Goal: Information Seeking & Learning: Learn about a topic

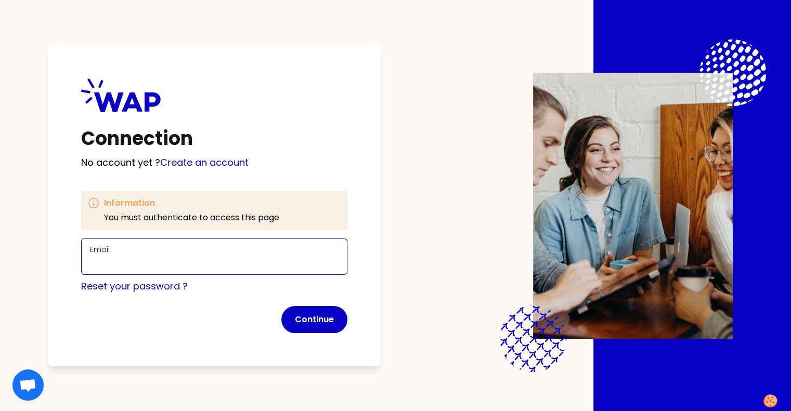
click at [163, 259] on input "Email" at bounding box center [214, 263] width 249 height 15
type input "[PERSON_NAME][EMAIL_ADDRESS][DOMAIN_NAME]"
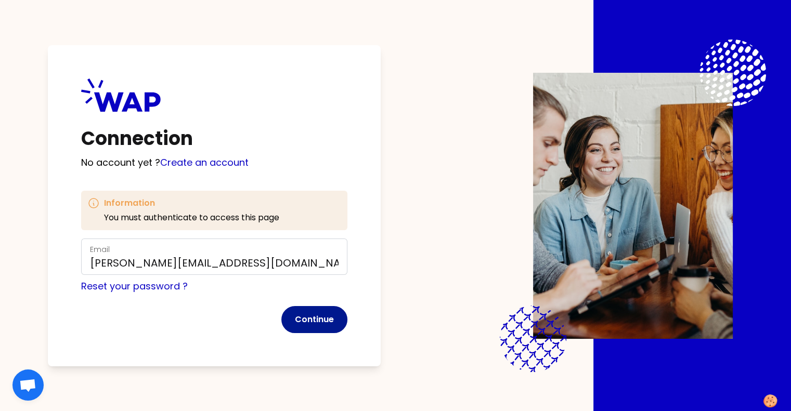
click at [334, 330] on button "Continue" at bounding box center [314, 319] width 66 height 27
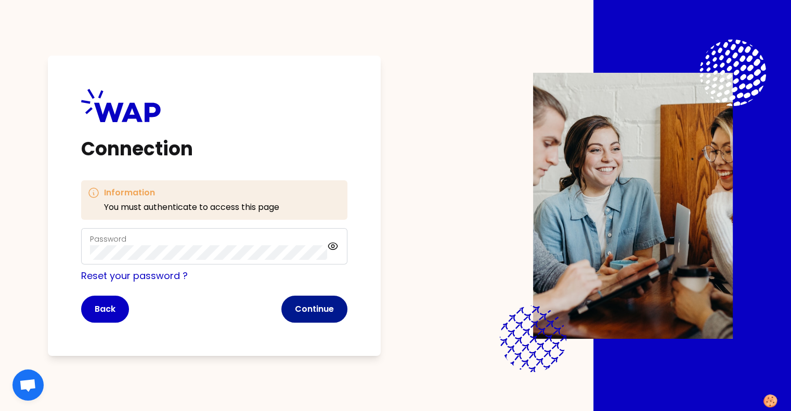
click at [307, 307] on button "Continue" at bounding box center [314, 309] width 66 height 27
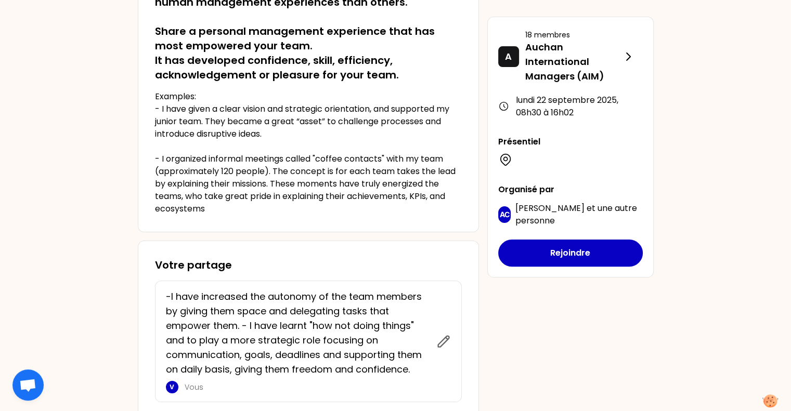
scroll to position [138, 0]
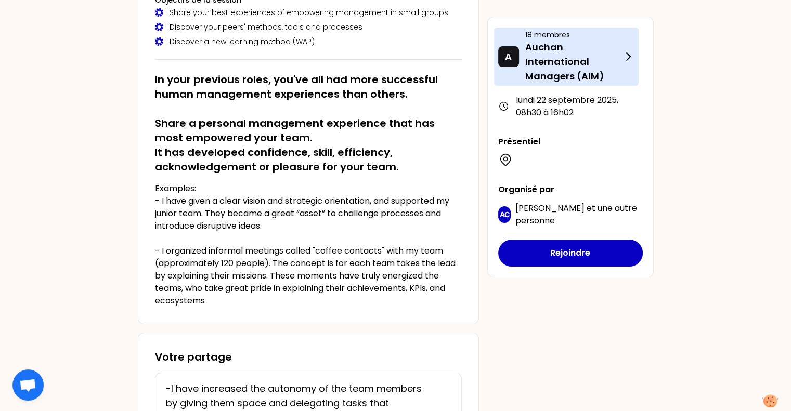
click at [588, 59] on p "Auchan International Managers (AIM)" at bounding box center [573, 62] width 97 height 44
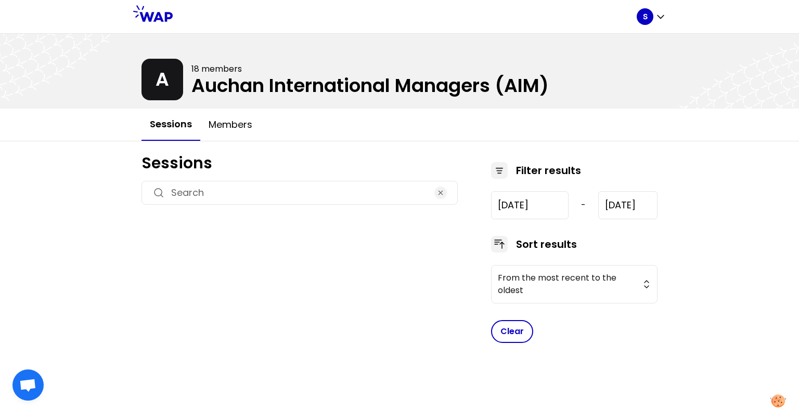
type input "[DATE]"
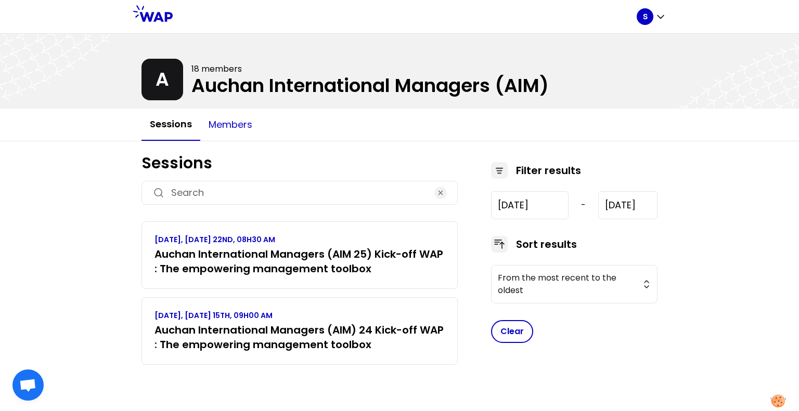
click at [232, 131] on button "Members" at bounding box center [230, 124] width 60 height 31
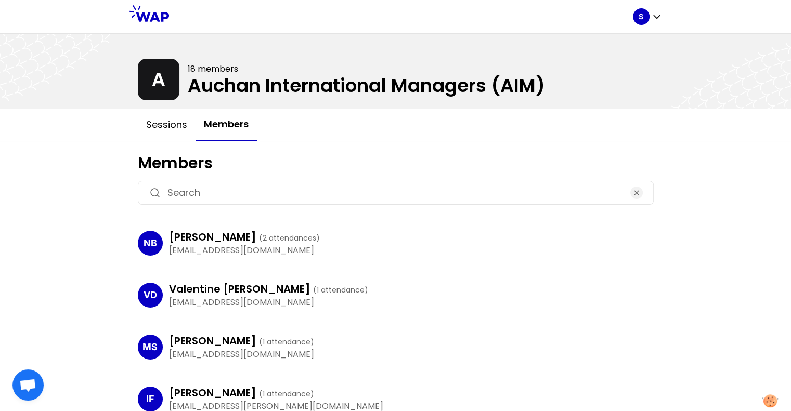
click at [164, 85] on div at bounding box center [395, 71] width 791 height 75
click at [145, 15] on icon at bounding box center [149, 13] width 40 height 17
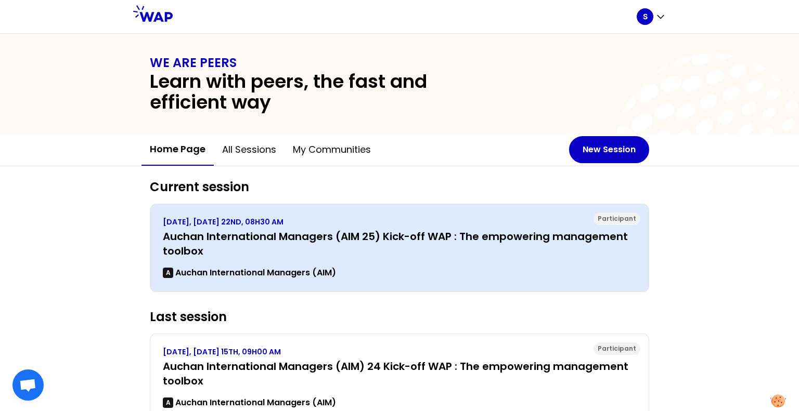
click at [304, 247] on h3 "Auchan International Managers (AIM 25) Kick-off WAP : The empowering management…" at bounding box center [399, 243] width 473 height 29
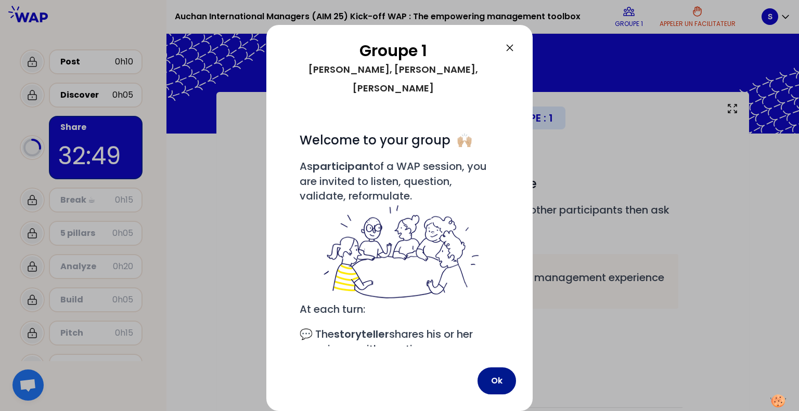
click at [489, 390] on button "Ok" at bounding box center [496, 381] width 38 height 27
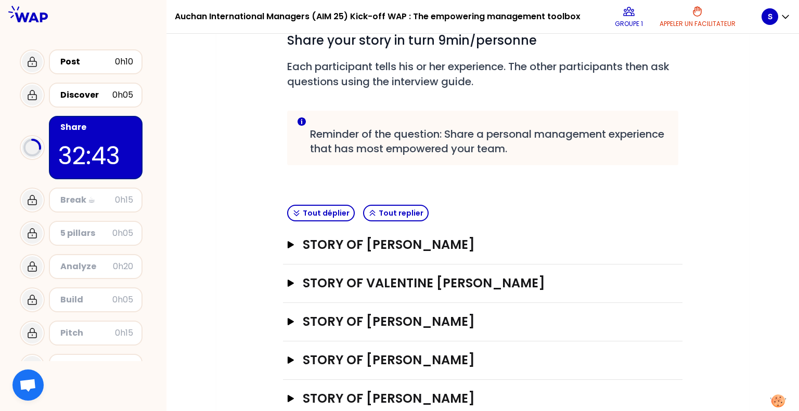
scroll to position [169, 0]
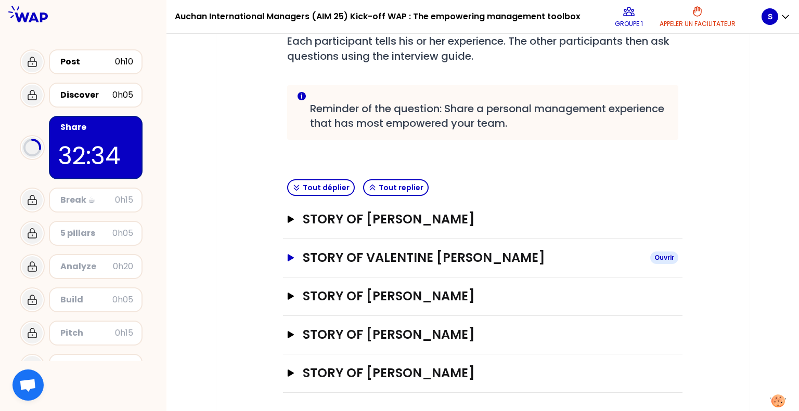
click at [292, 251] on button "STORY OF Valentine de Saintignon Ouvrir" at bounding box center [482, 258] width 391 height 17
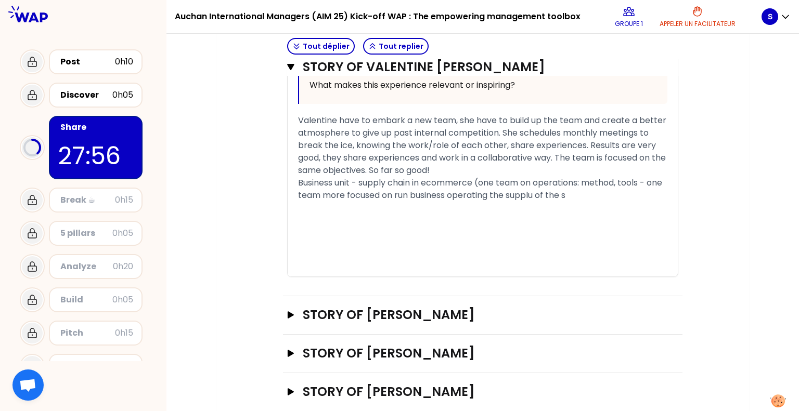
scroll to position [839, 0]
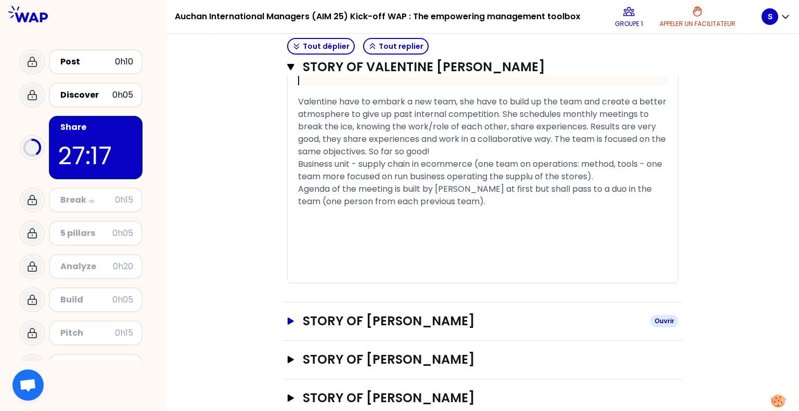
click at [291, 319] on icon "button" at bounding box center [291, 321] width 6 height 7
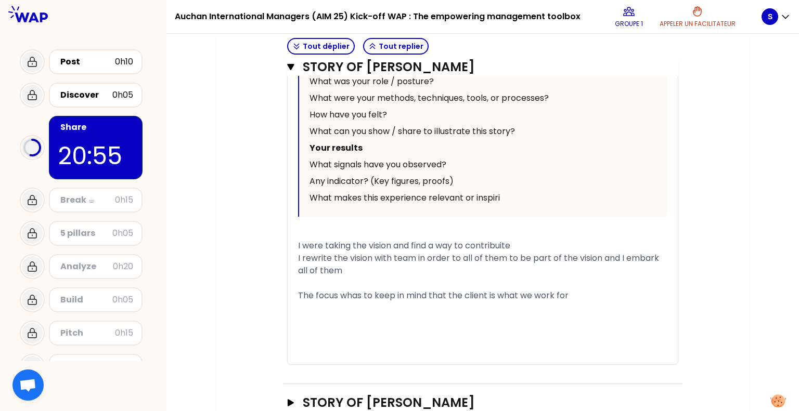
scroll to position [1457, 0]
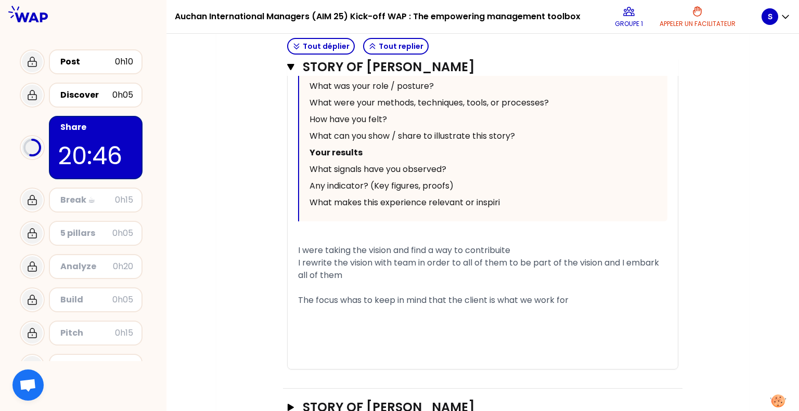
click at [326, 257] on span "I rewrite the vision with team in order to all of them to be part of the vision…" at bounding box center [479, 269] width 363 height 24
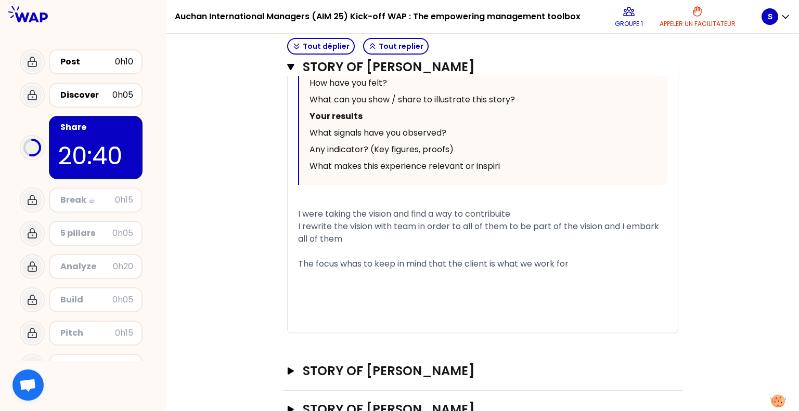
scroll to position [1509, 0]
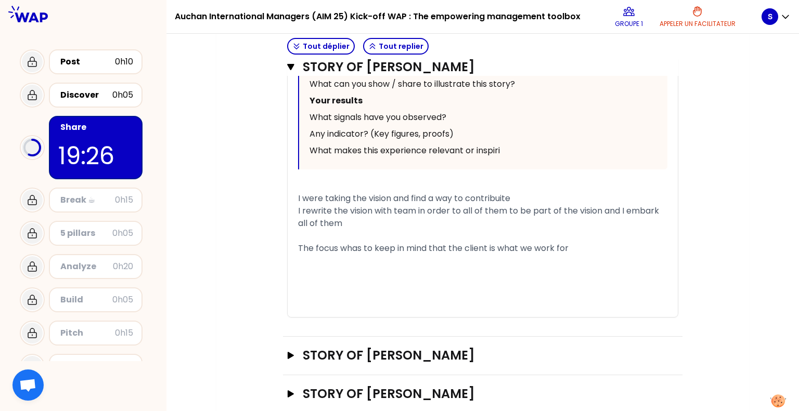
click at [429, 280] on div "﻿" at bounding box center [482, 286] width 369 height 12
click at [291, 72] on button "STORY OF Emilie Berthier Fermer" at bounding box center [482, 67] width 391 height 17
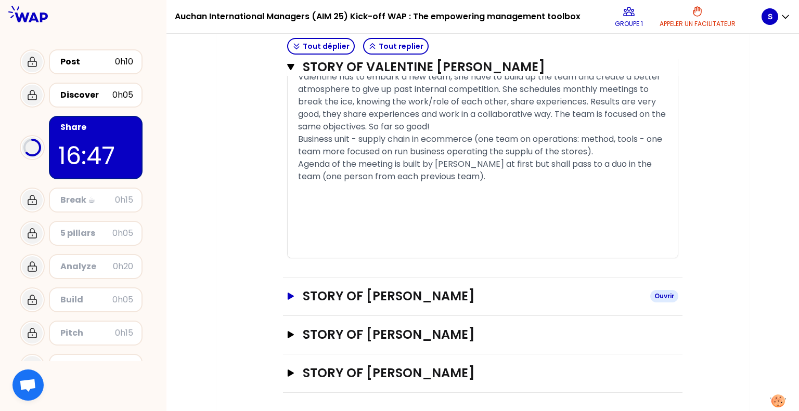
scroll to position [864, 0]
click at [291, 293] on icon "button" at bounding box center [291, 296] width 6 height 7
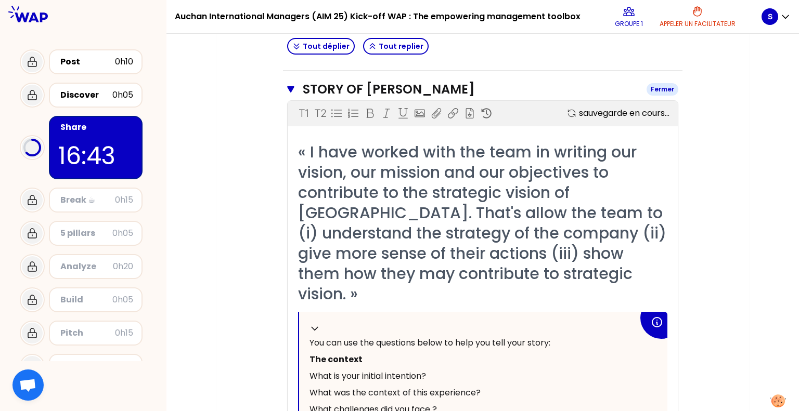
scroll to position [1509, 0]
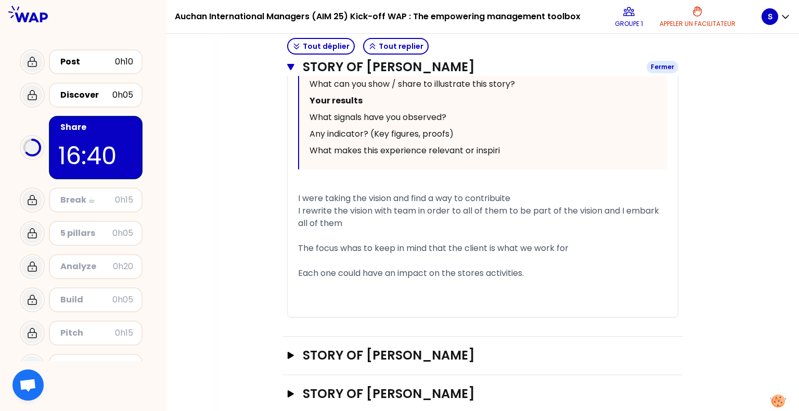
click at [291, 67] on icon "button" at bounding box center [290, 67] width 7 height 6
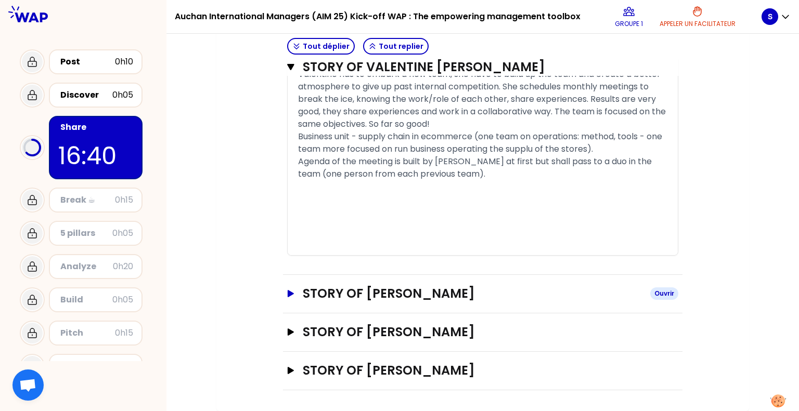
scroll to position [864, 0]
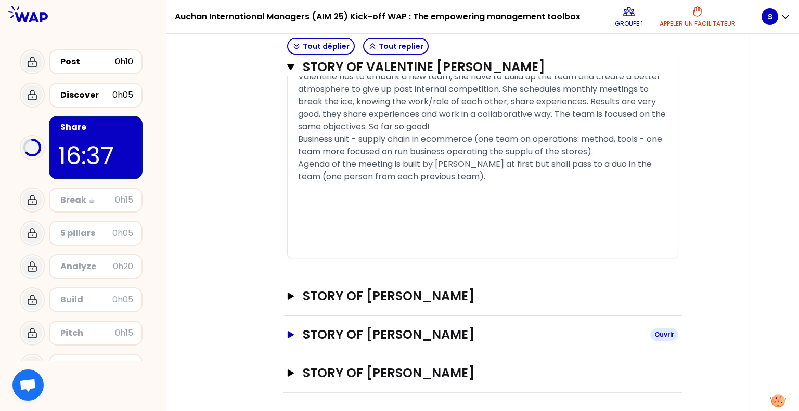
click at [291, 332] on icon "button" at bounding box center [291, 334] width 6 height 7
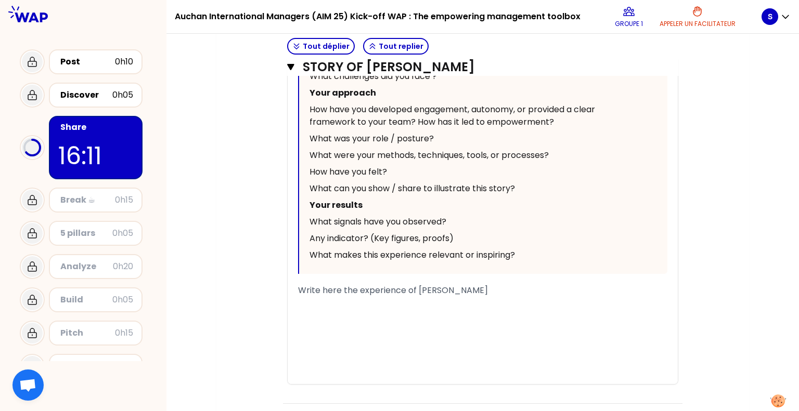
scroll to position [1417, 0]
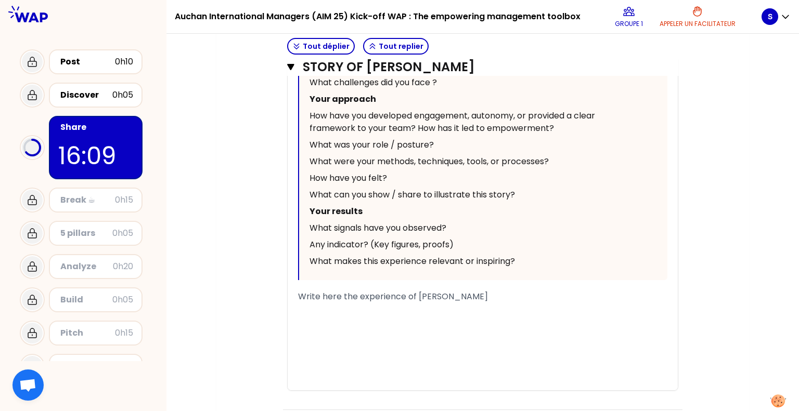
click at [321, 291] on span "Write here the experience of Alexandru Perl" at bounding box center [393, 297] width 190 height 12
drag, startPoint x: 499, startPoint y: 302, endPoint x: 279, endPoint y: 281, distance: 221.0
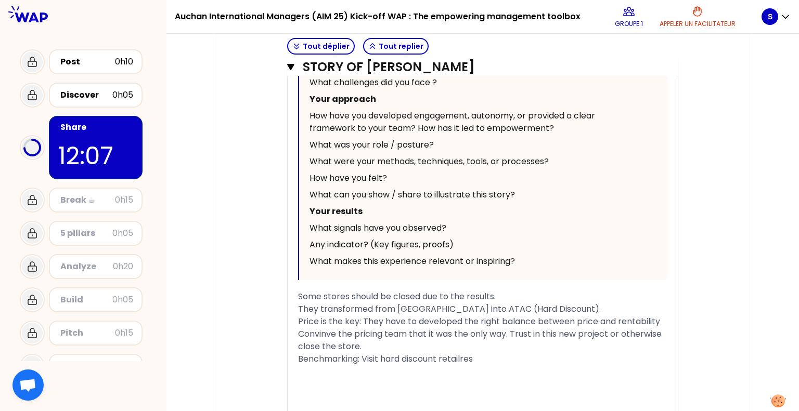
click at [485, 357] on div "Benchmarking: Visit hard discount retailres" at bounding box center [482, 359] width 369 height 12
click at [543, 306] on div "They transformed from Auchan into ATAC (Hard Discount)." at bounding box center [482, 309] width 369 height 12
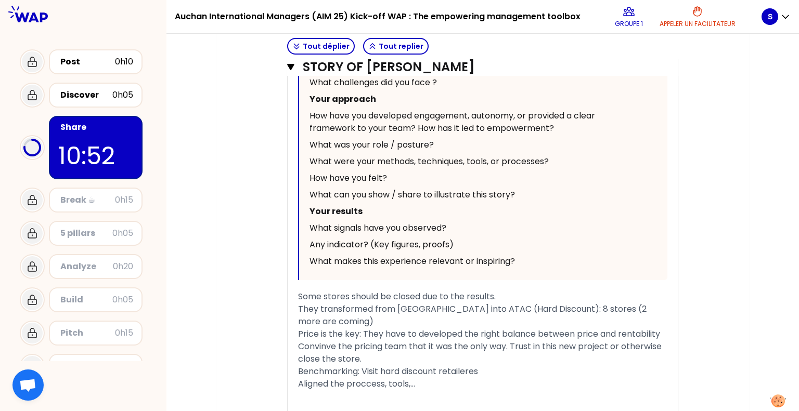
click at [543, 308] on span "They transformed from Auchan into ATAC (Hard Discount): 8 stores (2 more are co…" at bounding box center [473, 315] width 351 height 24
click at [423, 381] on div "Aligned the proccess, tools,..." at bounding box center [482, 384] width 369 height 12
click at [298, 295] on div "« Two years ago, several Auchan stores were about to close due to underperformi…" at bounding box center [483, 156] width 390 height 643
click at [298, 295] on span "Some stores should be closed due to the results." at bounding box center [397, 297] width 198 height 12
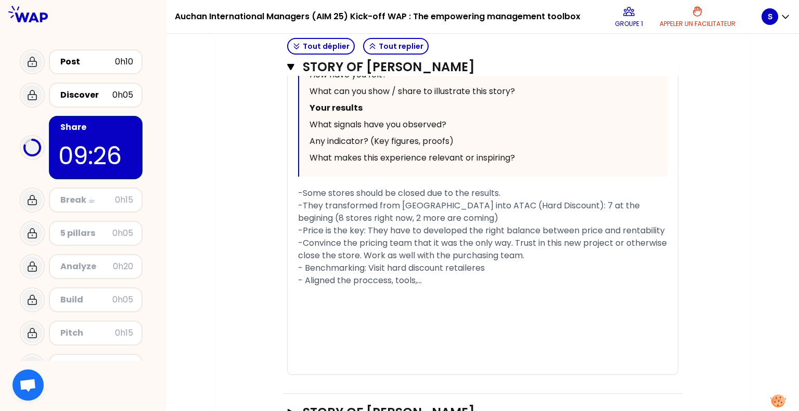
scroll to position [1559, 0]
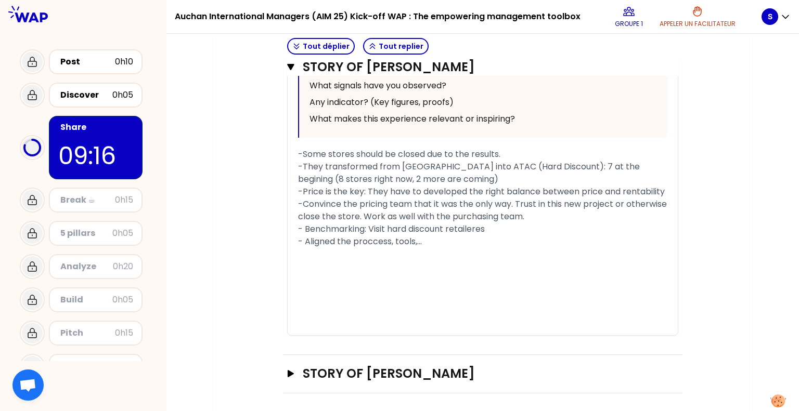
click at [382, 149] on span "-Some stores should be closed due to the results." at bounding box center [399, 154] width 202 height 12
click at [500, 151] on div "-Some stores could be closed due to the results." at bounding box center [482, 154] width 369 height 12
click at [291, 378] on icon "button" at bounding box center [291, 373] width 8 height 7
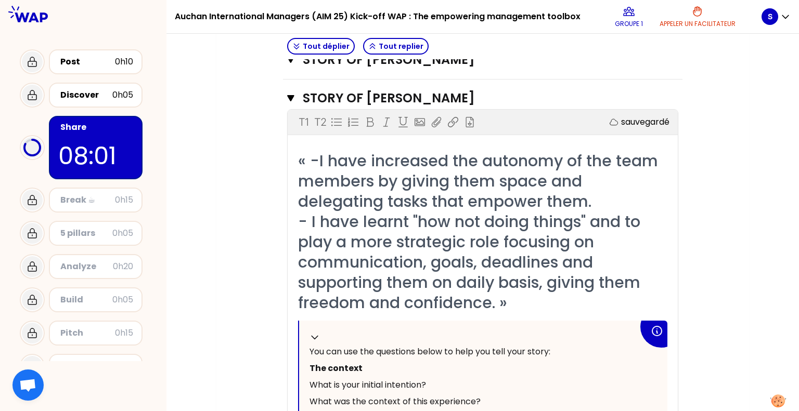
scroll to position [1841, 0]
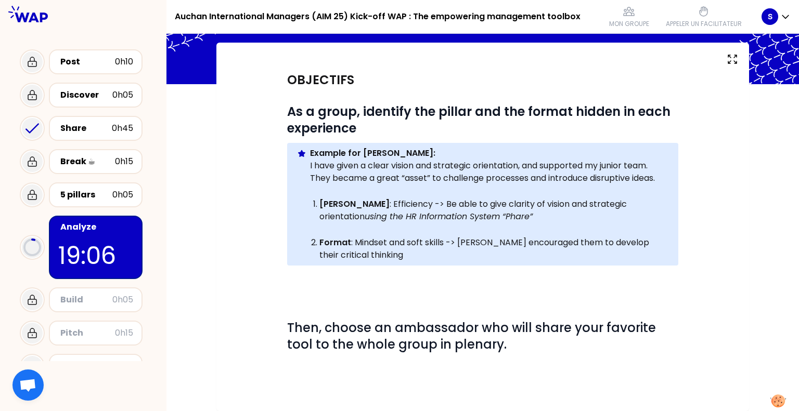
scroll to position [288, 0]
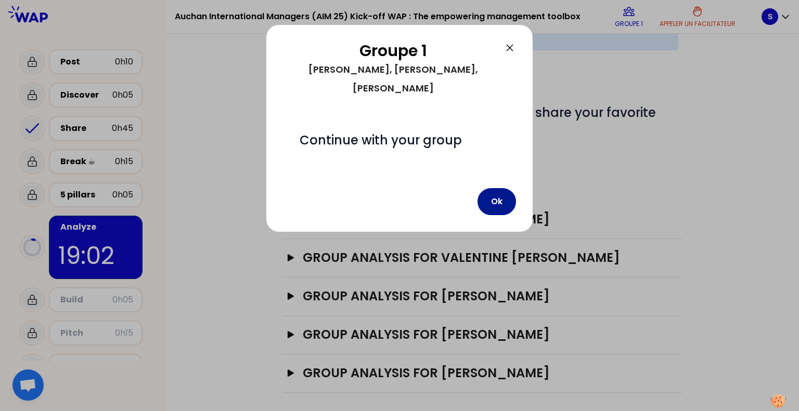
click at [502, 190] on button "Ok" at bounding box center [496, 201] width 38 height 27
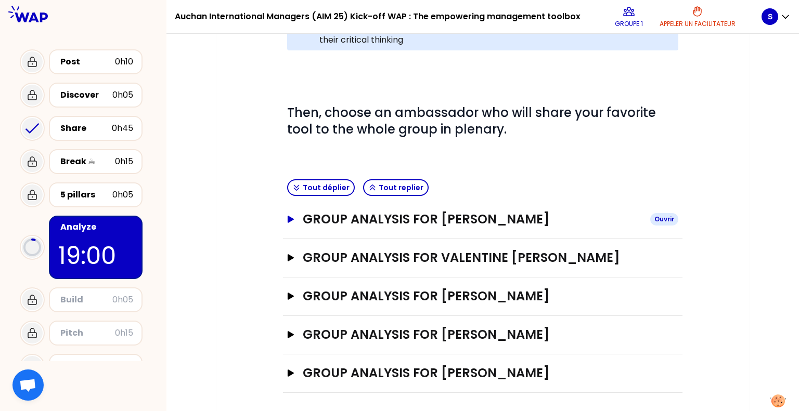
click at [292, 224] on button "GROUP ANALYSIS FOR Nicolas BALAS Ouvrir" at bounding box center [482, 219] width 391 height 17
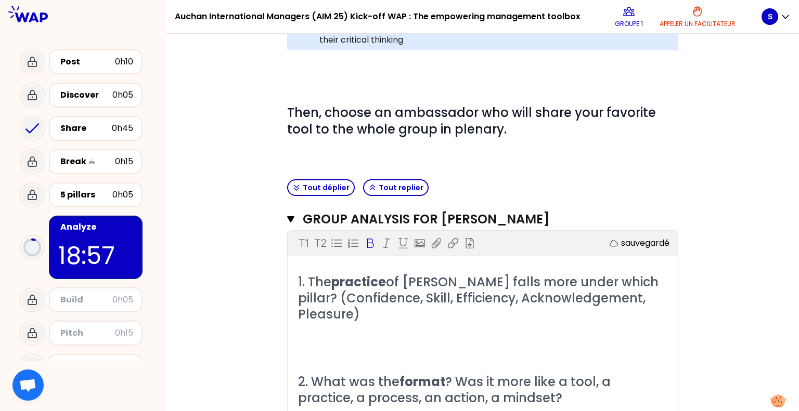
click at [321, 334] on p "﻿" at bounding box center [482, 331] width 369 height 17
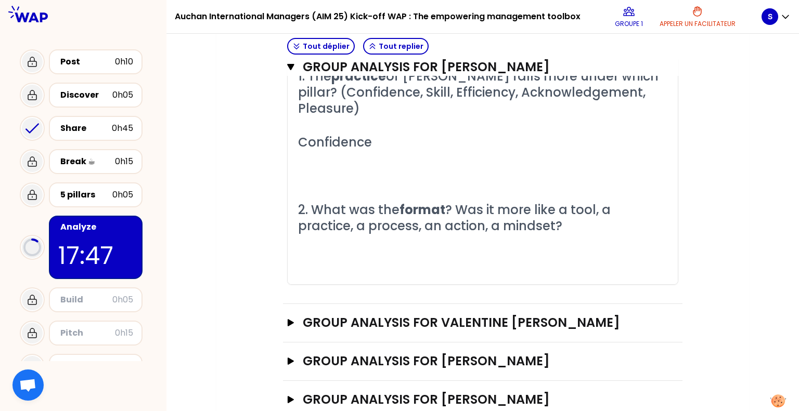
scroll to position [487, 0]
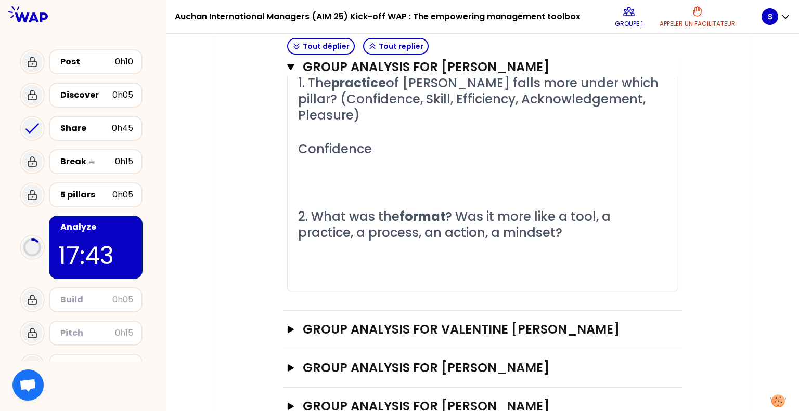
click at [320, 248] on p "﻿" at bounding box center [482, 249] width 369 height 17
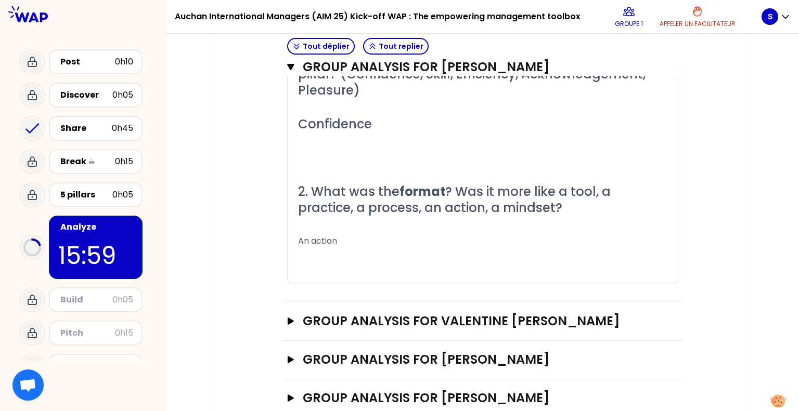
scroll to position [575, 0]
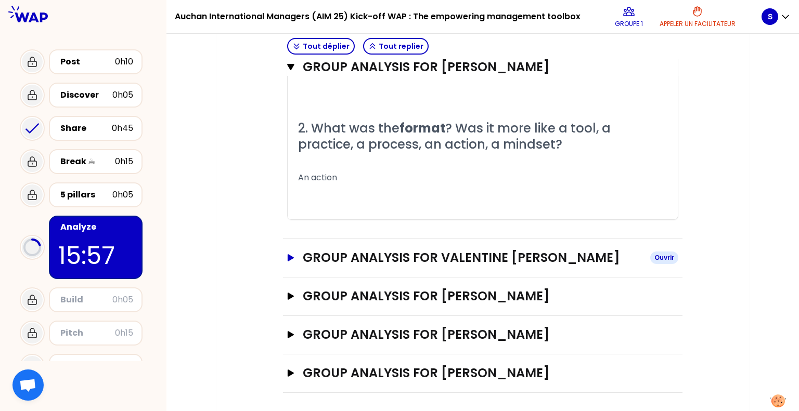
click at [289, 254] on icon "button" at bounding box center [291, 257] width 6 height 7
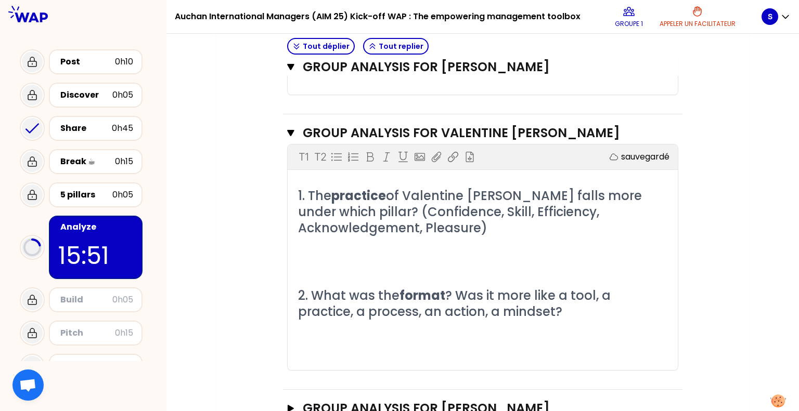
scroll to position [704, 0]
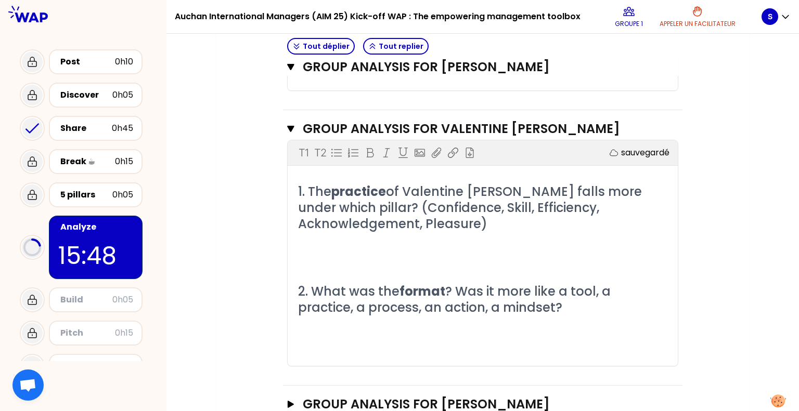
click at [303, 249] on p "﻿" at bounding box center [482, 257] width 369 height 17
click at [298, 330] on p "﻿" at bounding box center [482, 324] width 369 height 17
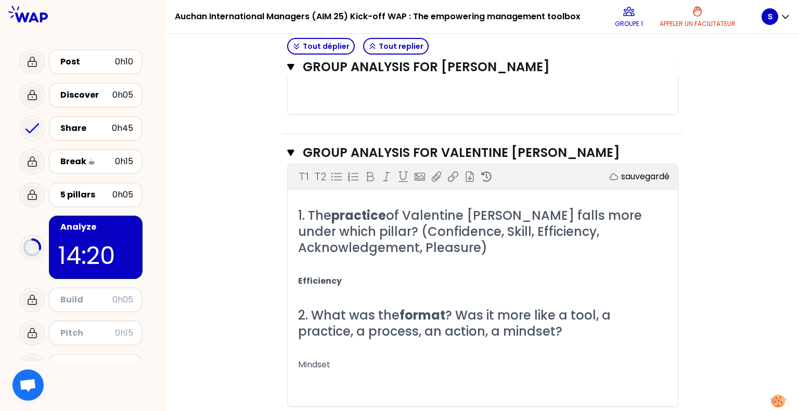
scroll to position [680, 0]
click at [295, 147] on button "GROUP ANALYSIS FOR Valentine de Saintignon Fermer" at bounding box center [482, 153] width 391 height 17
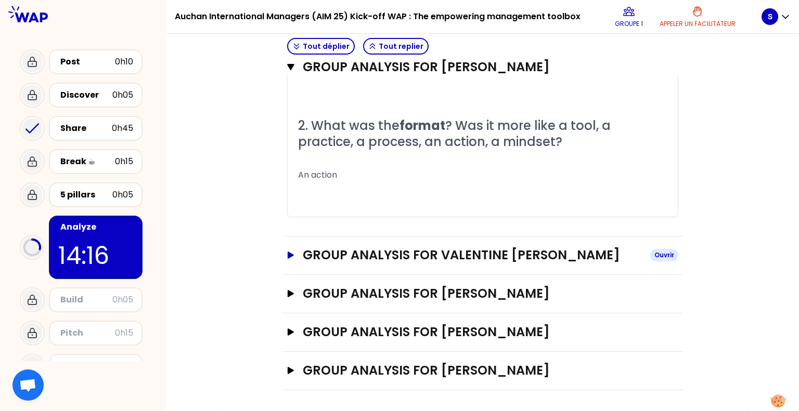
scroll to position [575, 0]
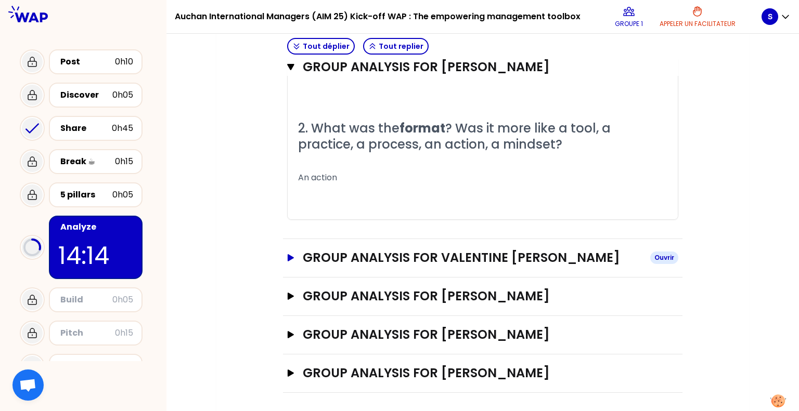
click at [292, 254] on icon "button" at bounding box center [291, 257] width 8 height 7
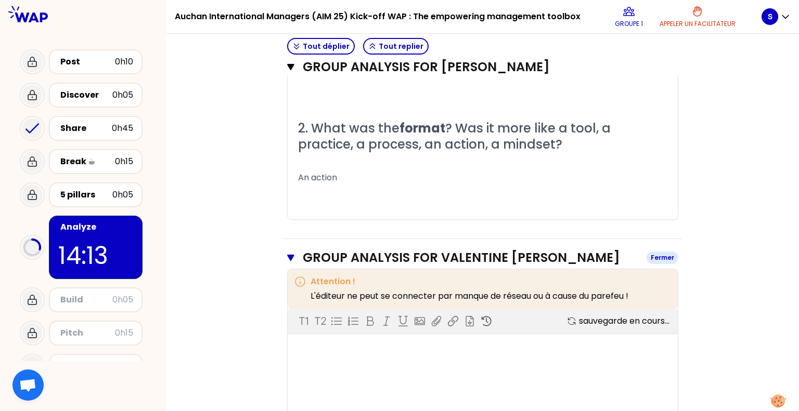
scroll to position [680, 0]
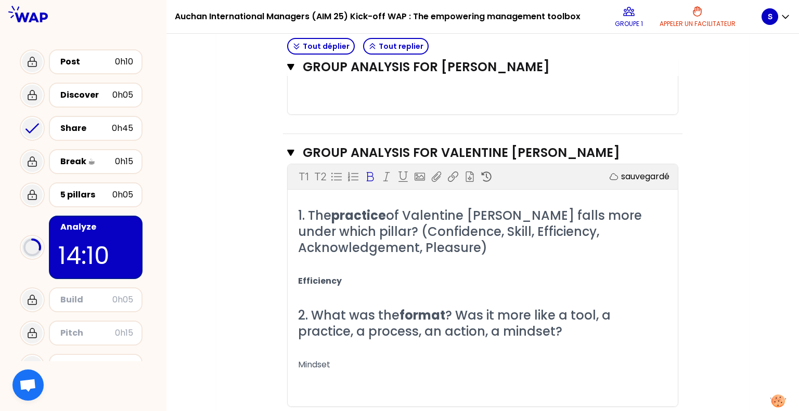
click at [320, 257] on p "﻿" at bounding box center [482, 264] width 369 height 17
click at [289, 153] on icon "button" at bounding box center [290, 153] width 7 height 8
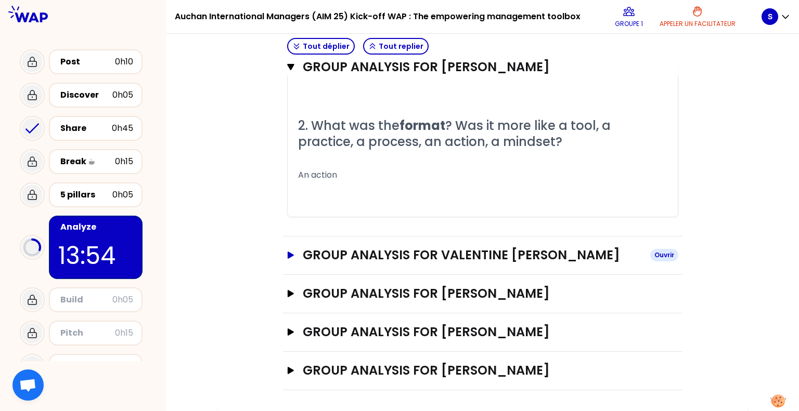
scroll to position [575, 0]
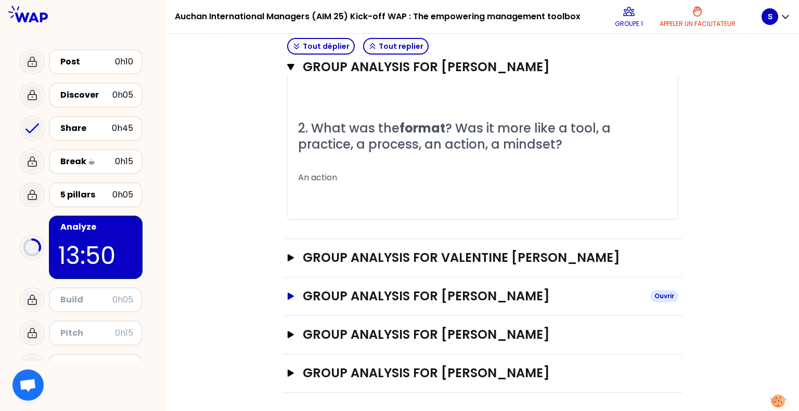
click at [291, 295] on icon "button" at bounding box center [291, 296] width 6 height 7
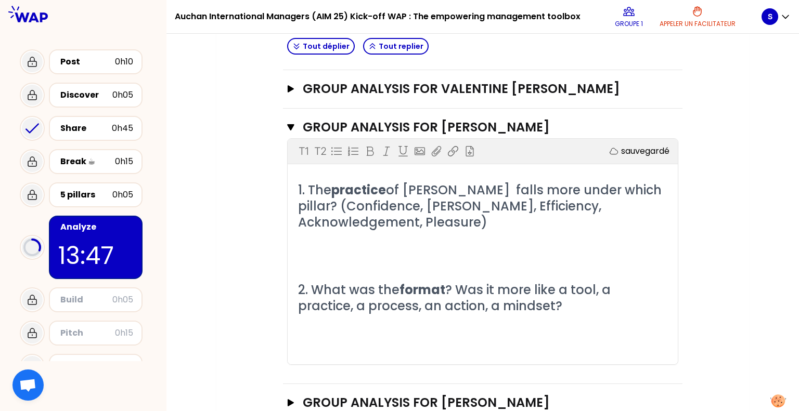
scroll to position [757, 0]
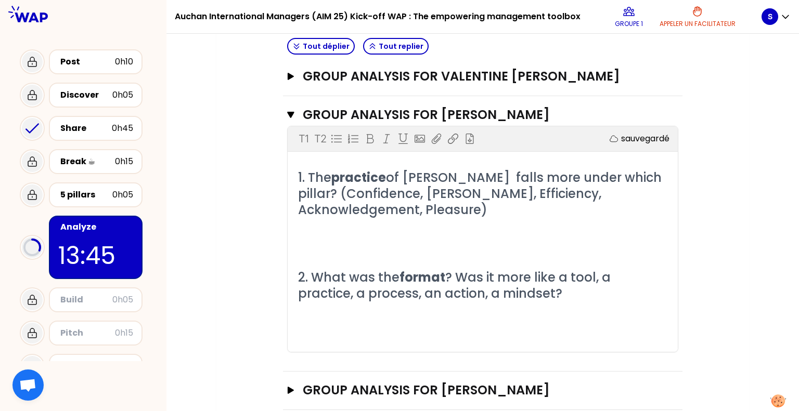
click at [303, 237] on p "﻿" at bounding box center [482, 243] width 369 height 17
click at [302, 313] on p "﻿" at bounding box center [482, 310] width 369 height 17
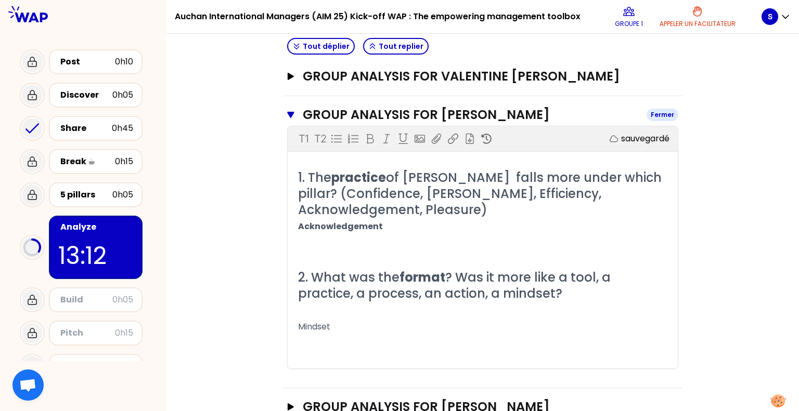
click at [291, 111] on icon "button" at bounding box center [290, 115] width 7 height 8
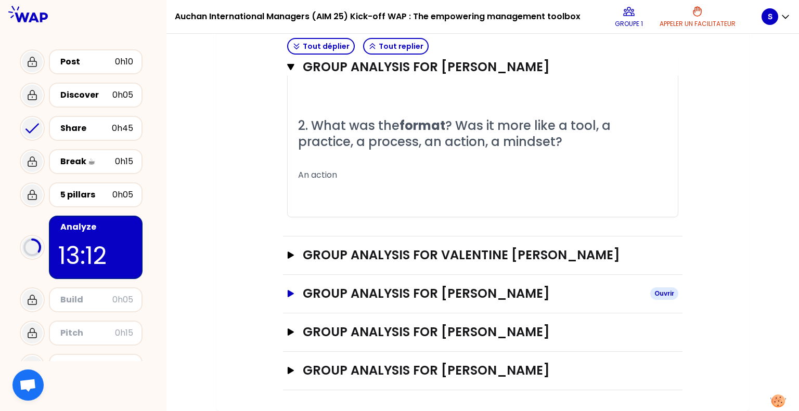
scroll to position [575, 0]
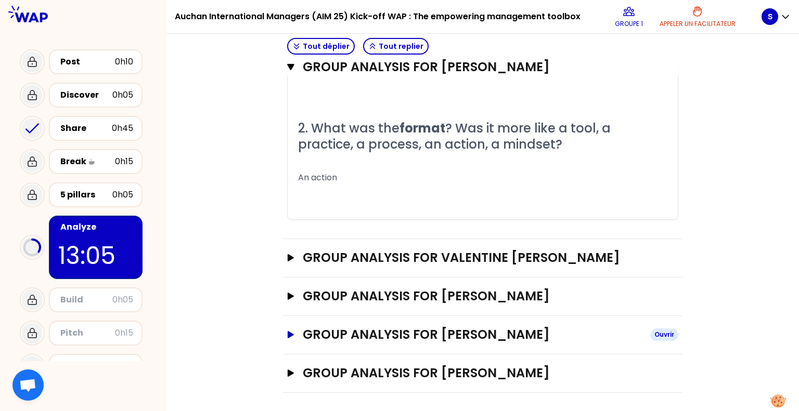
click at [291, 333] on icon "button" at bounding box center [291, 334] width 6 height 7
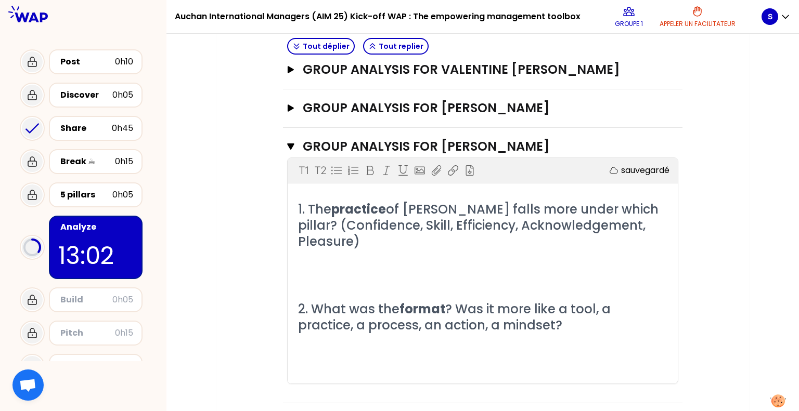
scroll to position [803, 0]
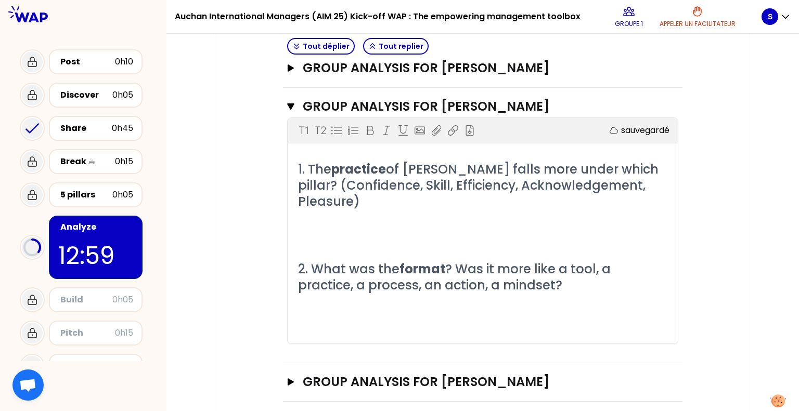
click at [304, 227] on p "﻿" at bounding box center [482, 235] width 369 height 17
click at [316, 310] on p "﻿" at bounding box center [482, 318] width 369 height 17
click at [289, 106] on icon "button" at bounding box center [290, 106] width 7 height 8
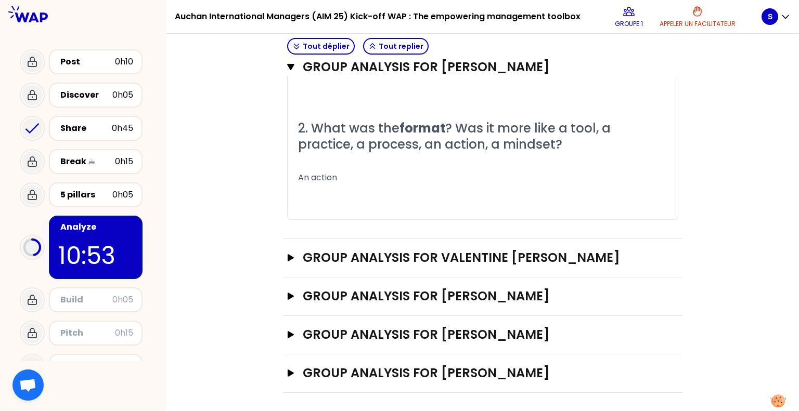
scroll to position [575, 0]
click at [291, 264] on button "GROUP ANALYSIS FOR Valentine de Saintignon Ouvrir" at bounding box center [482, 258] width 391 height 17
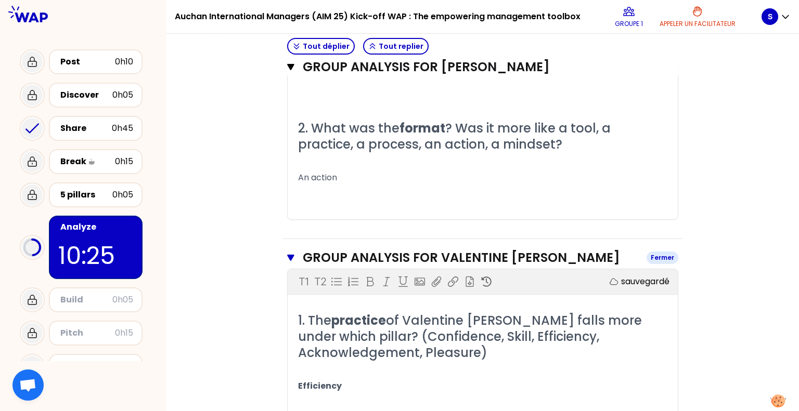
click at [292, 261] on button "GROUP ANALYSIS FOR Valentine de Saintignon Fermer" at bounding box center [482, 258] width 391 height 17
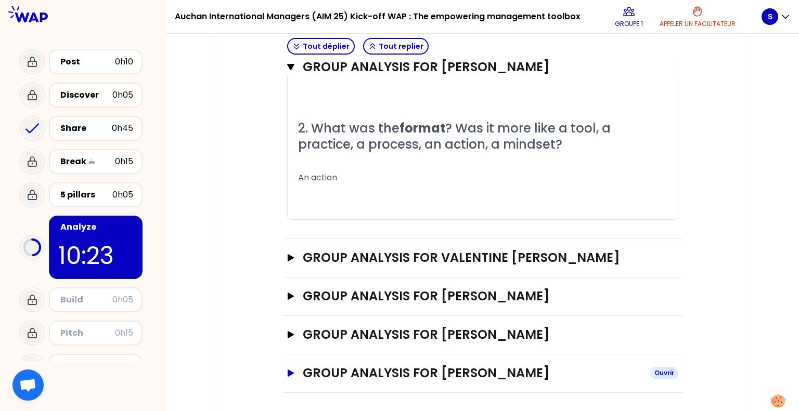
click at [296, 373] on button "GROUP ANALYSIS FOR Sergio Ouvrir" at bounding box center [482, 373] width 391 height 17
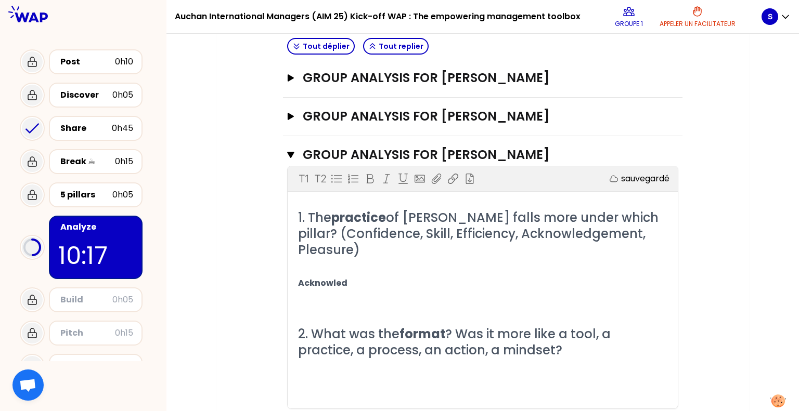
scroll to position [812, 0]
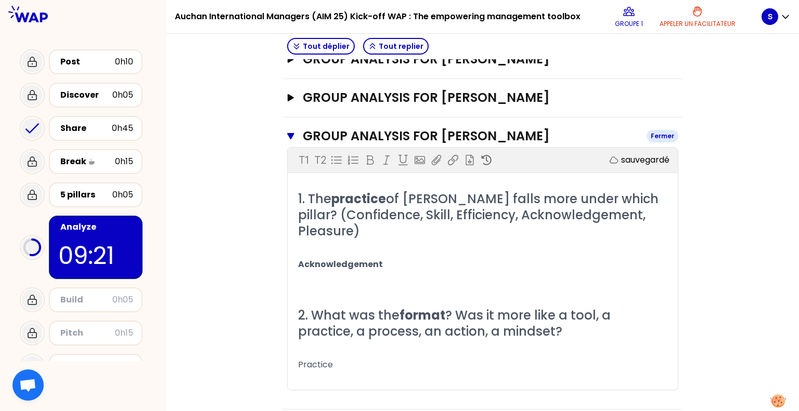
click at [290, 132] on icon "button" at bounding box center [290, 136] width 7 height 8
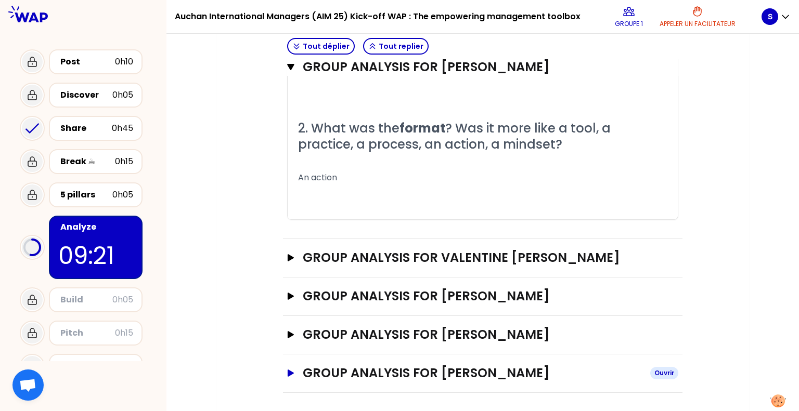
scroll to position [575, 0]
click at [289, 64] on icon "button" at bounding box center [290, 67] width 7 height 6
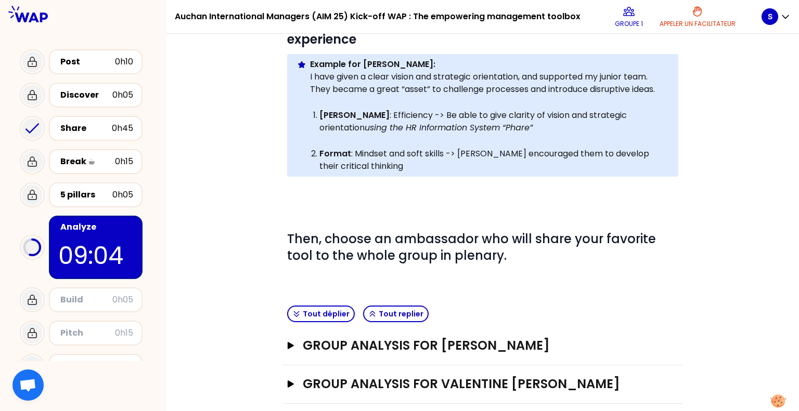
scroll to position [288, 0]
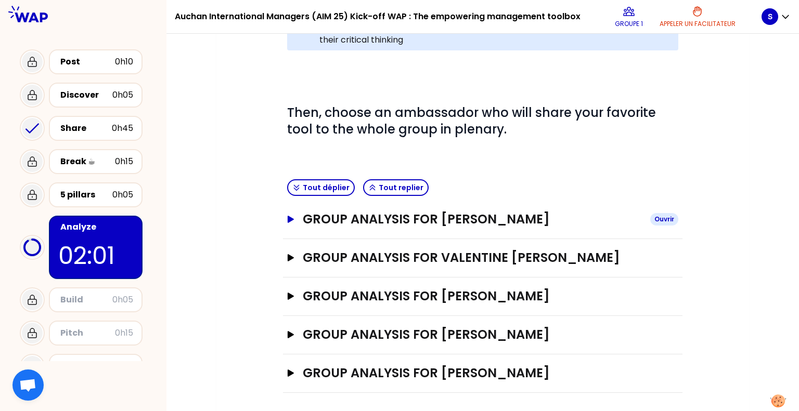
click at [289, 218] on icon "button" at bounding box center [291, 219] width 6 height 7
